Goal: Find contact information: Find contact information

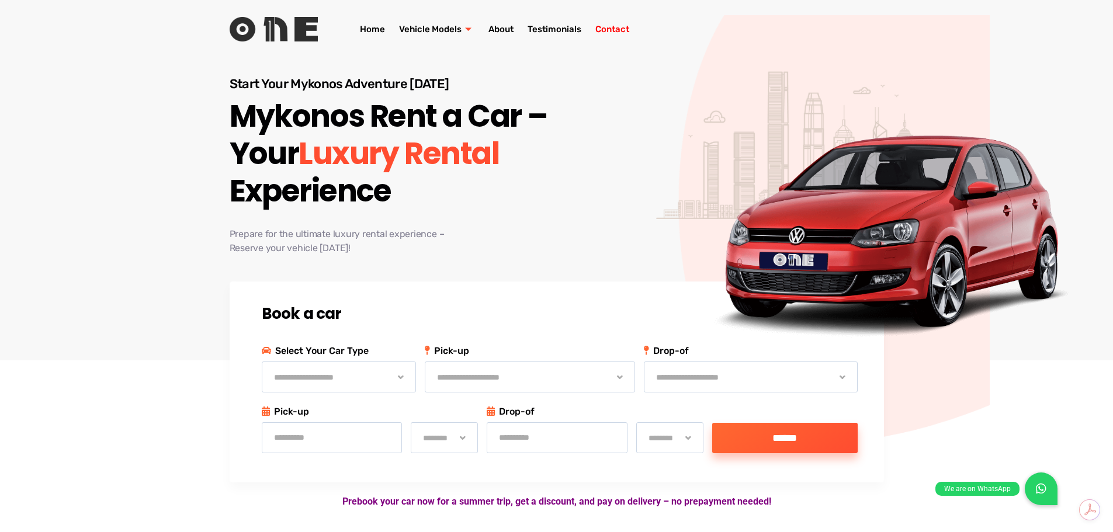
click at [614, 23] on link "Contact" at bounding box center [612, 29] width 48 height 47
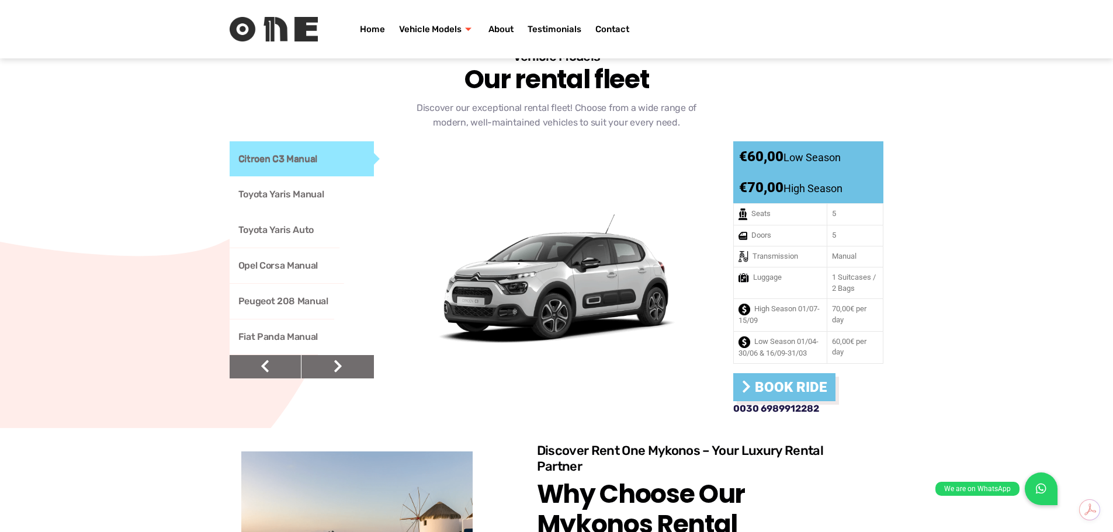
scroll to position [887, 0]
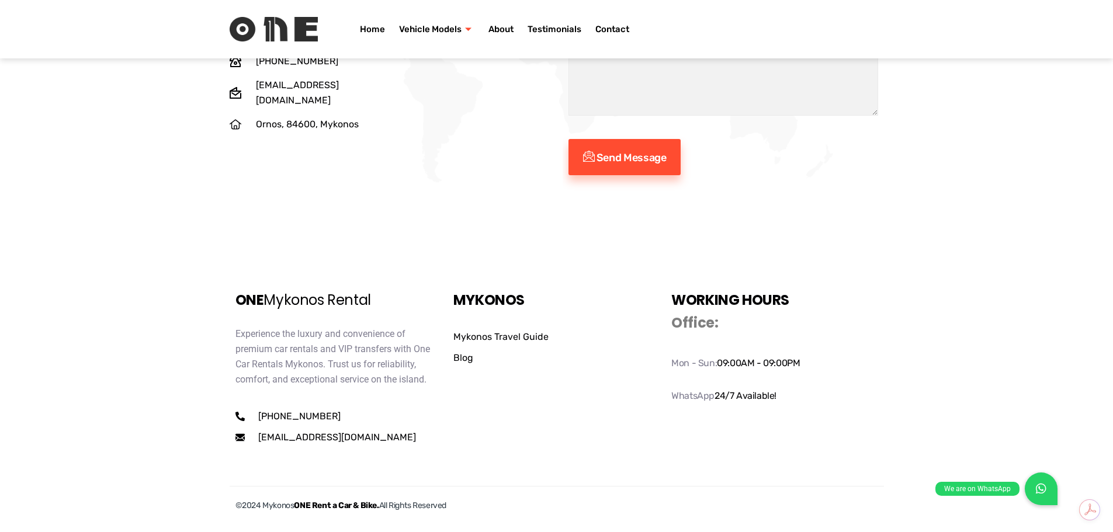
scroll to position [3956, 0]
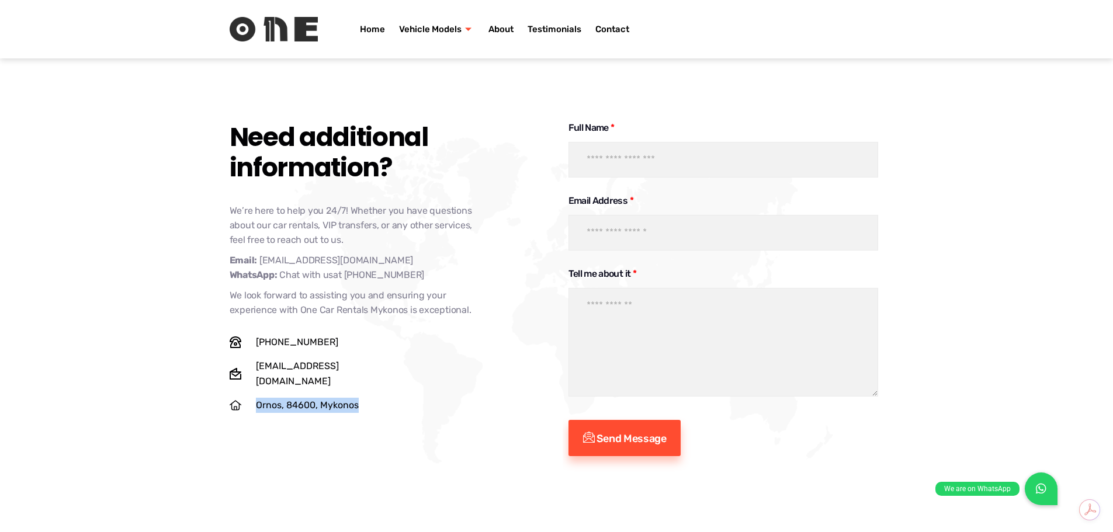
drag, startPoint x: 255, startPoint y: 354, endPoint x: 357, endPoint y: 349, distance: 101.7
click at [357, 398] on span "Ornos, 84600, Mykonos" at bounding box center [306, 405] width 106 height 15
copy span "Ornos, 84600, Mykonos"
click at [278, 28] on img at bounding box center [274, 29] width 88 height 25
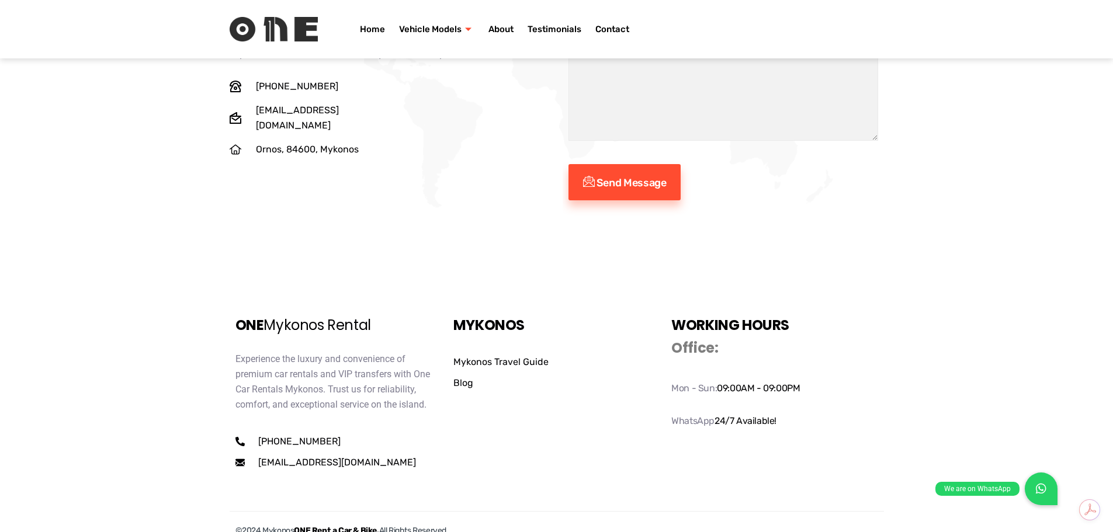
scroll to position [4215, 0]
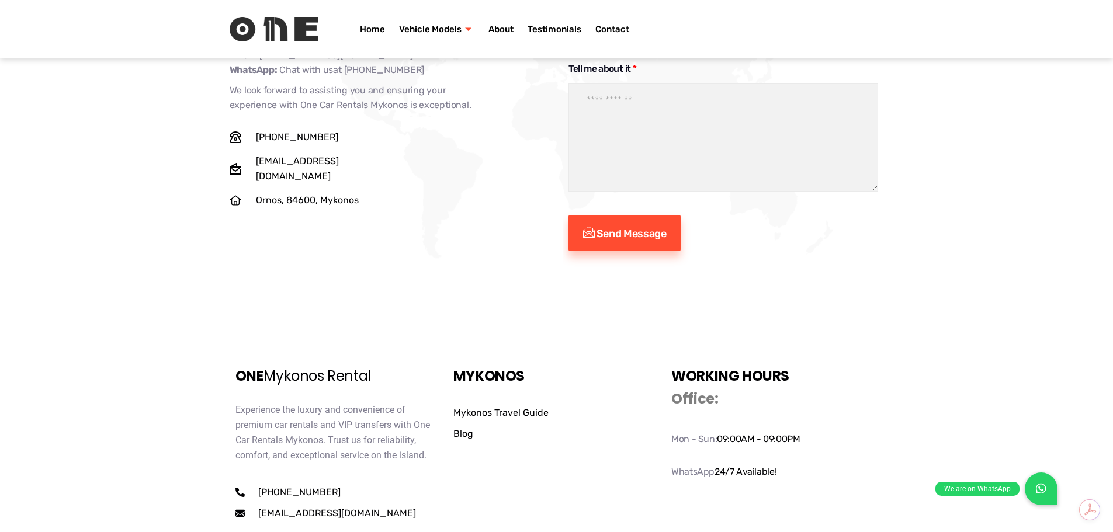
scroll to position [4149, 0]
